Goal: Transaction & Acquisition: Download file/media

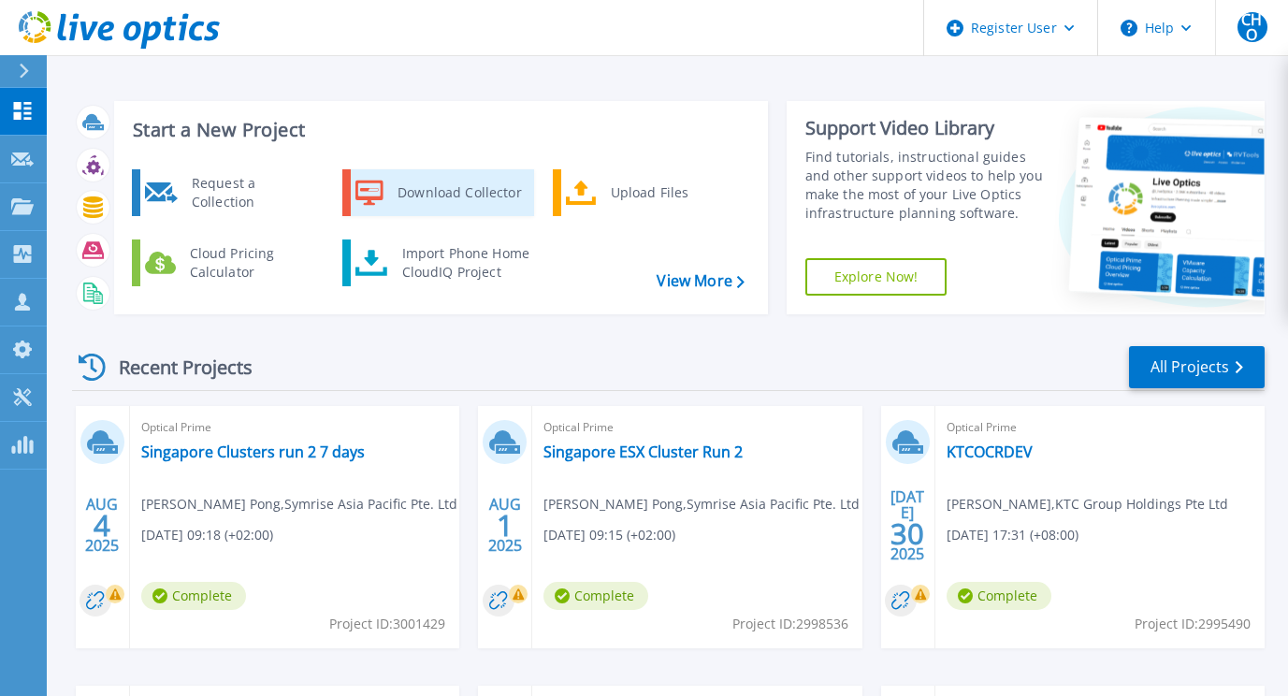
click at [411, 187] on div "Download Collector" at bounding box center [458, 192] width 141 height 37
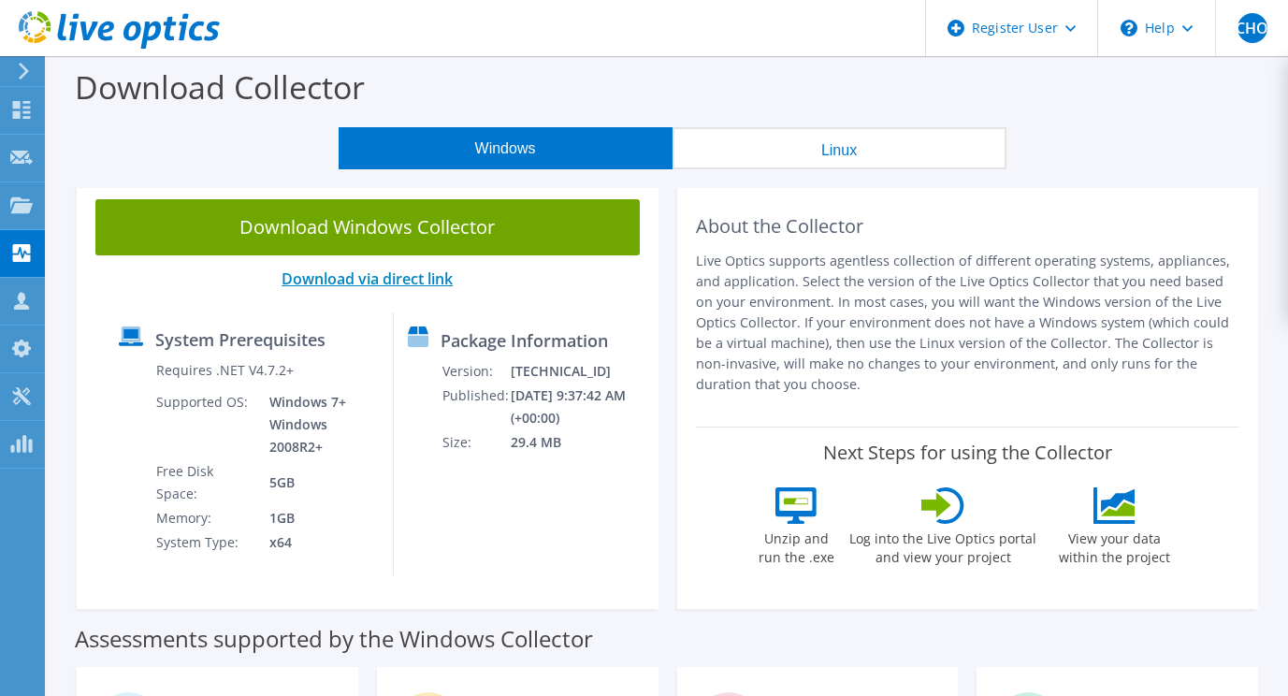
click at [380, 281] on link "Download via direct link" at bounding box center [366, 278] width 171 height 21
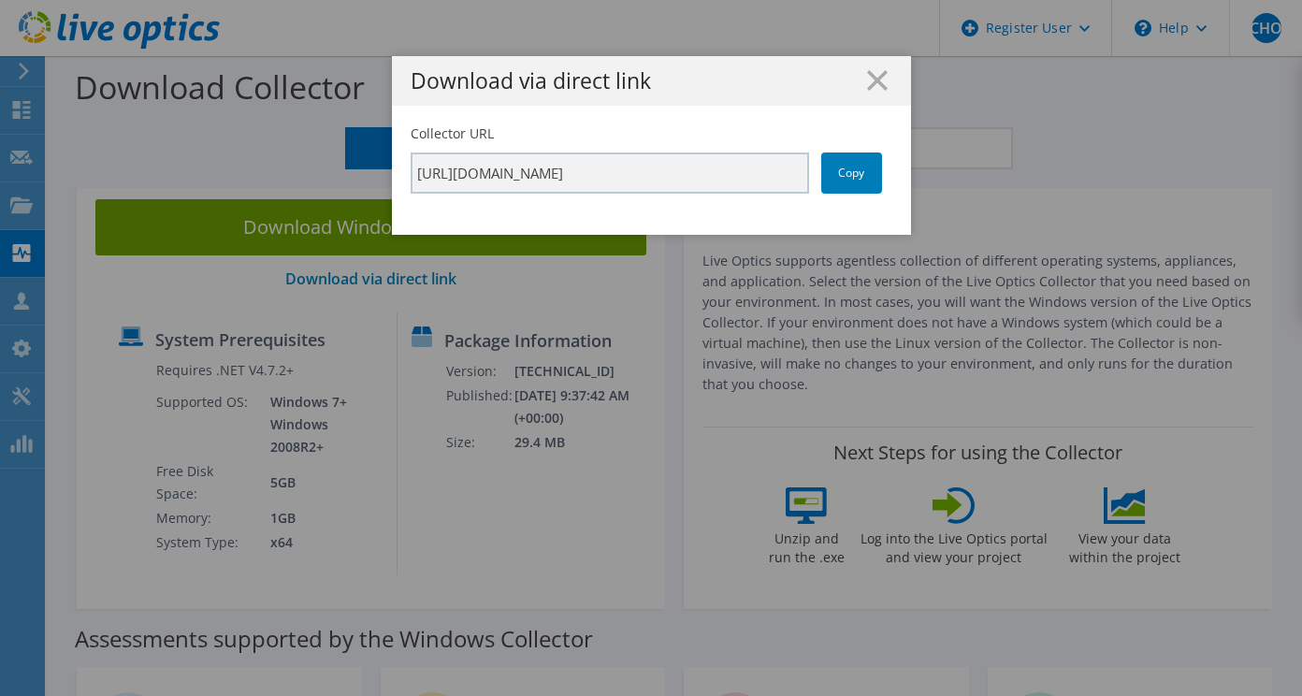
click at [872, 68] on div "Download via direct link" at bounding box center [651, 81] width 519 height 50
click at [872, 71] on icon at bounding box center [877, 80] width 21 height 21
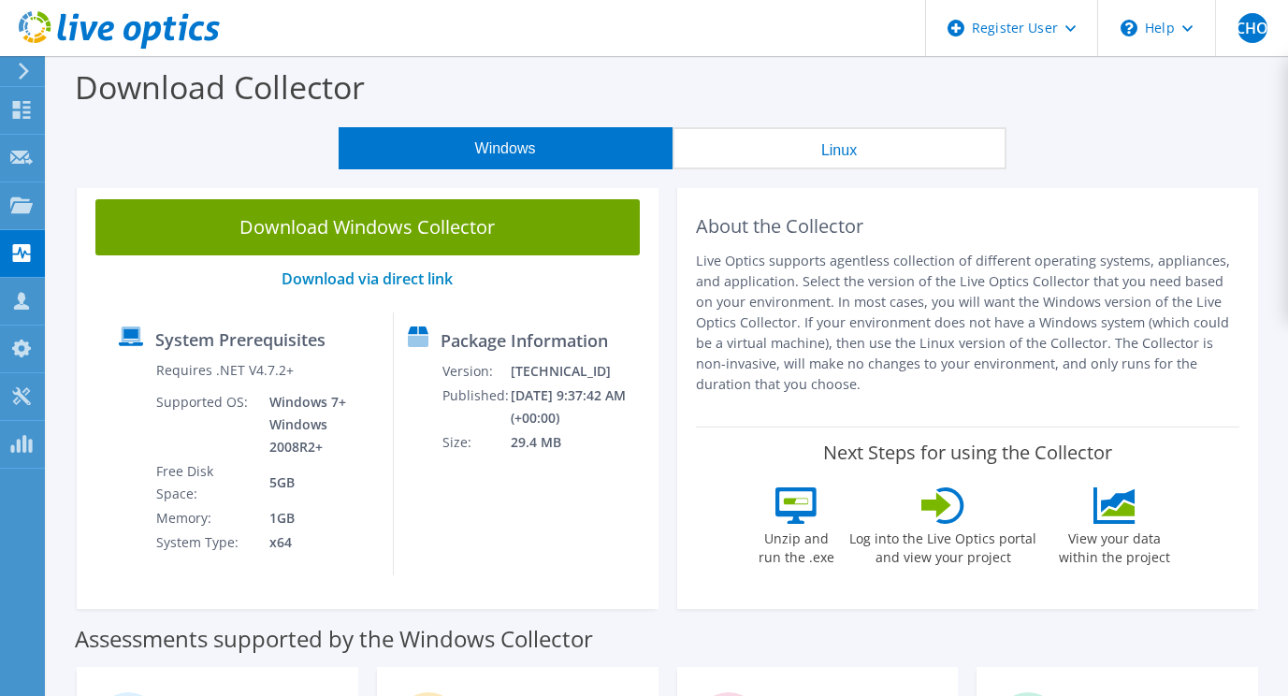
click at [808, 140] on button "Linux" at bounding box center [839, 148] width 334 height 42
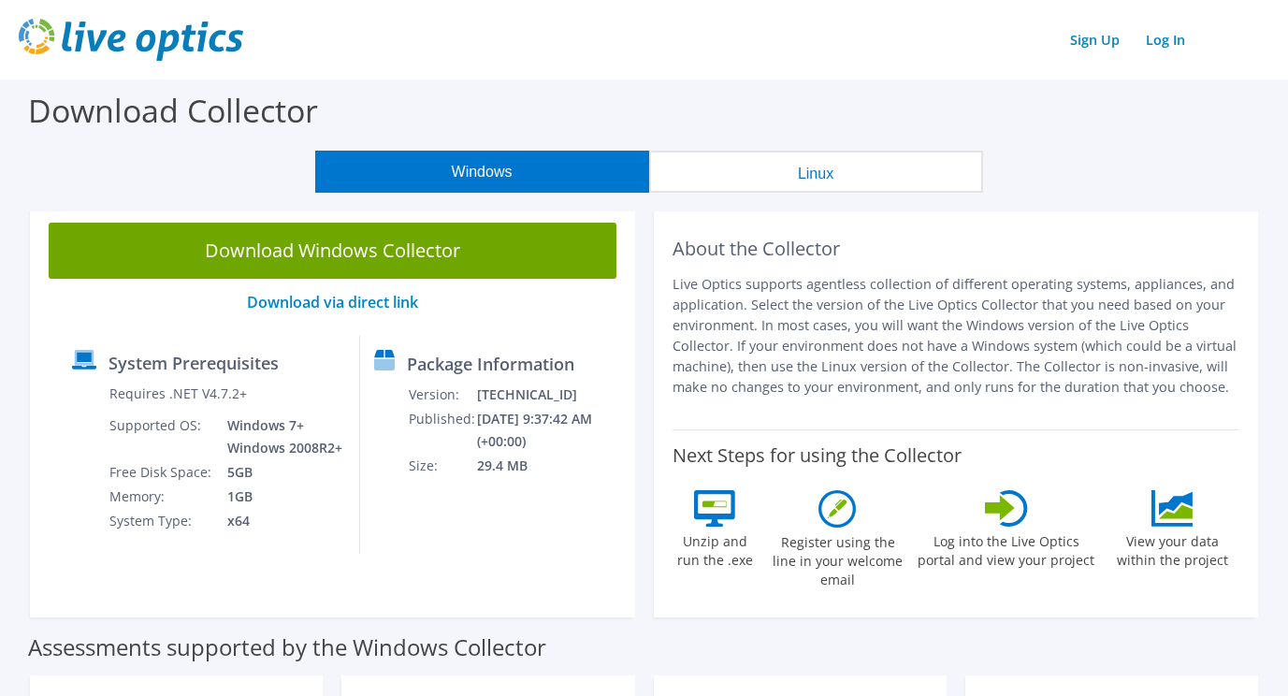
click at [805, 156] on button "Linux" at bounding box center [816, 172] width 334 height 42
